Goal: Task Accomplishment & Management: Use online tool/utility

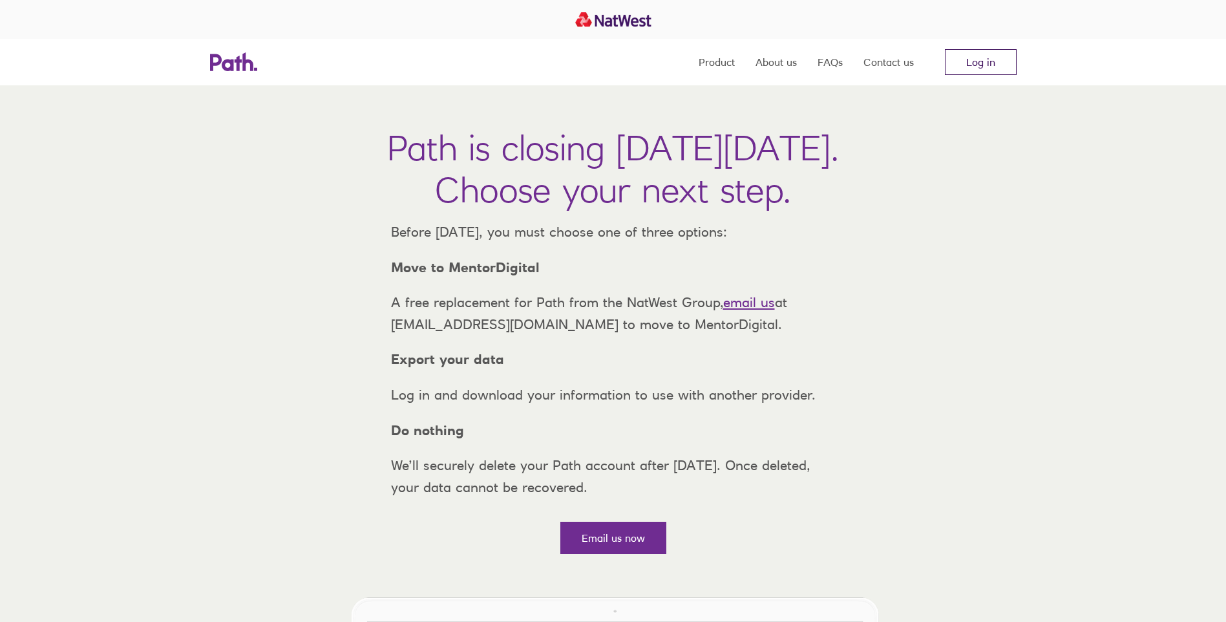
click at [956, 59] on link "Log in" at bounding box center [981, 62] width 72 height 26
click at [993, 64] on link "Log in" at bounding box center [981, 62] width 72 height 26
click at [998, 67] on link "Log in" at bounding box center [981, 62] width 72 height 26
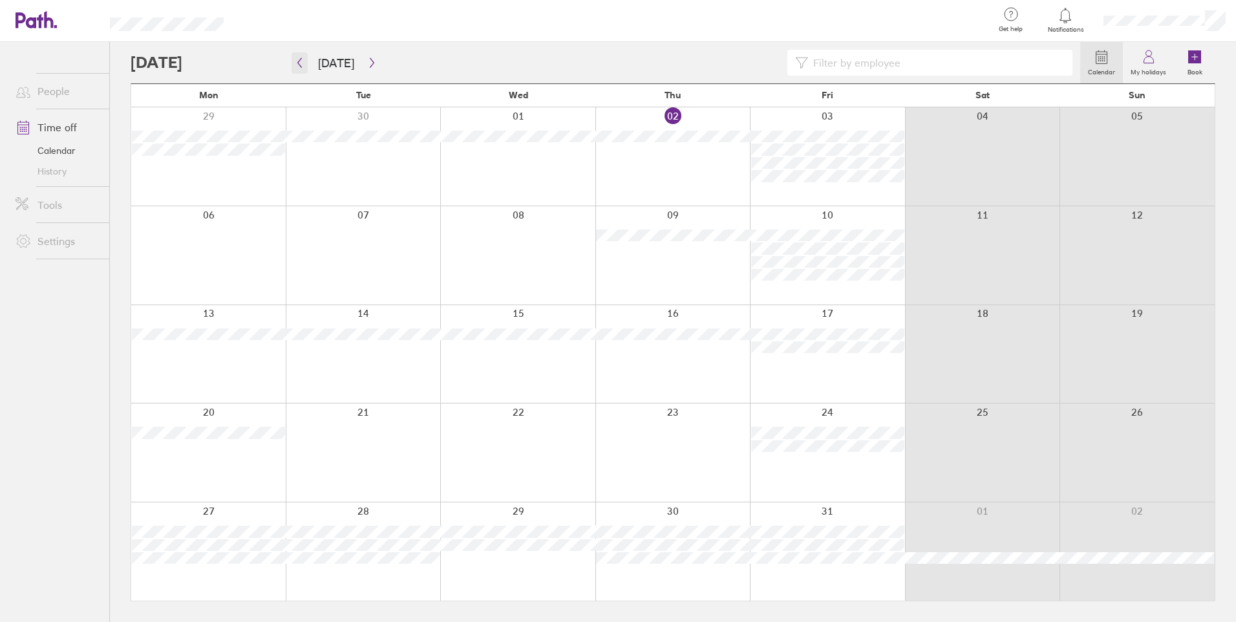
click at [303, 64] on icon "button" at bounding box center [300, 63] width 10 height 10
